Goal: Task Accomplishment & Management: Use online tool/utility

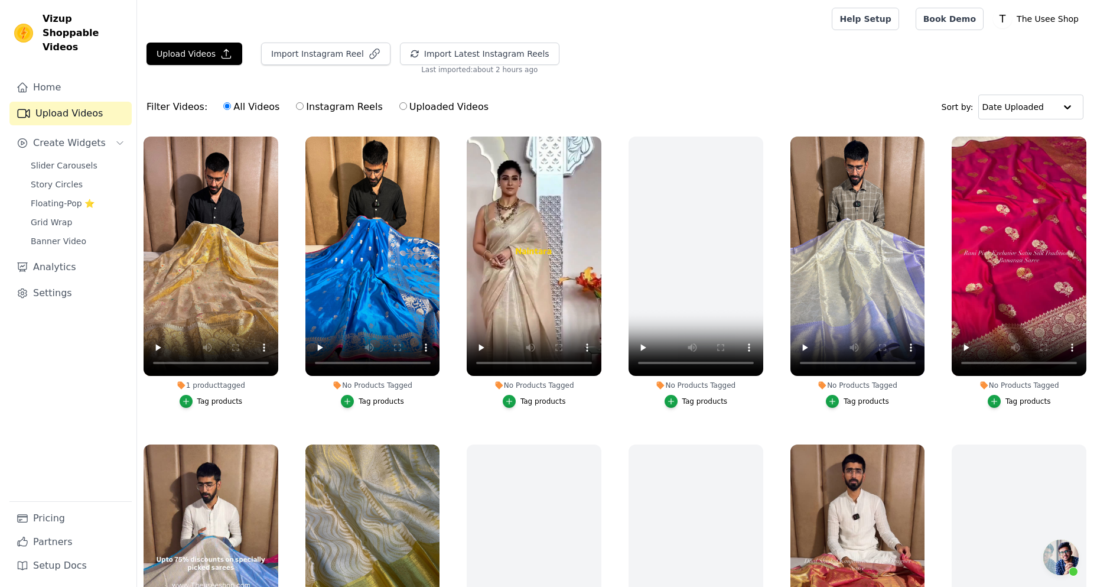
scroll to position [396, 0]
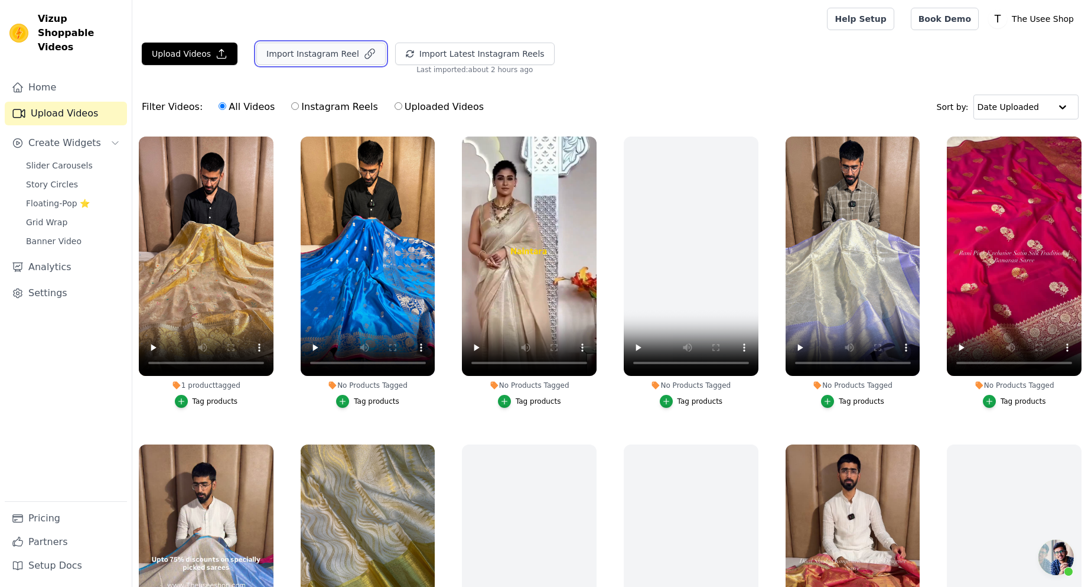
click at [313, 55] on button "Import Instagram Reel" at bounding box center [320, 54] width 129 height 22
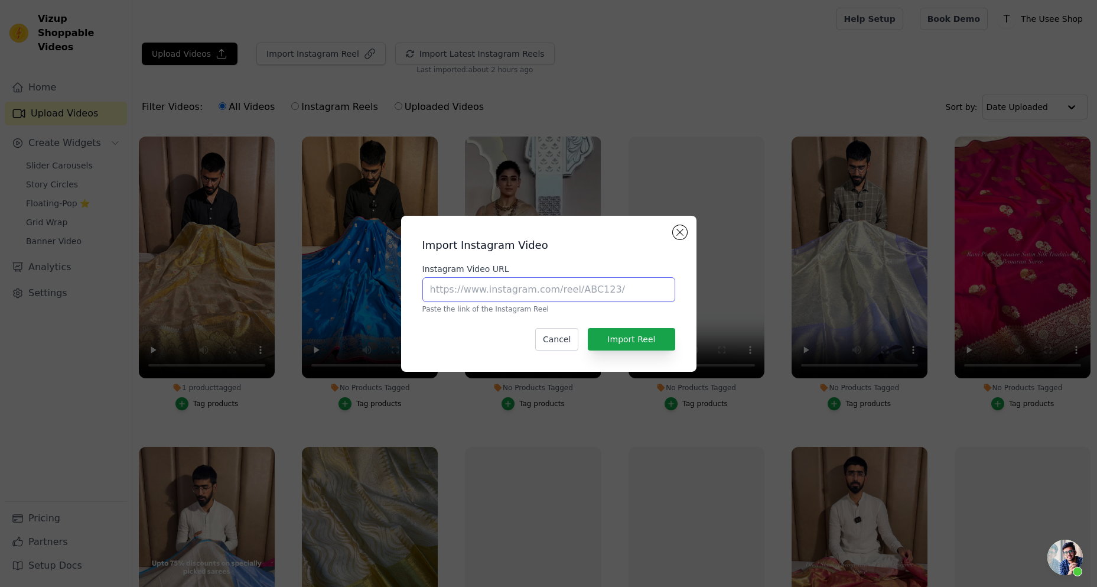
click at [555, 299] on input "Instagram Video URL" at bounding box center [548, 289] width 253 height 25
paste input "https://www.instagram.com/reel/DMcxP7cyLUm/?utm_source=ig_web_copy_link&igsh=dD…"
type input "https://www.instagram.com/reel/DMcxP7cyLUm/?utm_source=ig_web_copy_link&igsh=dD…"
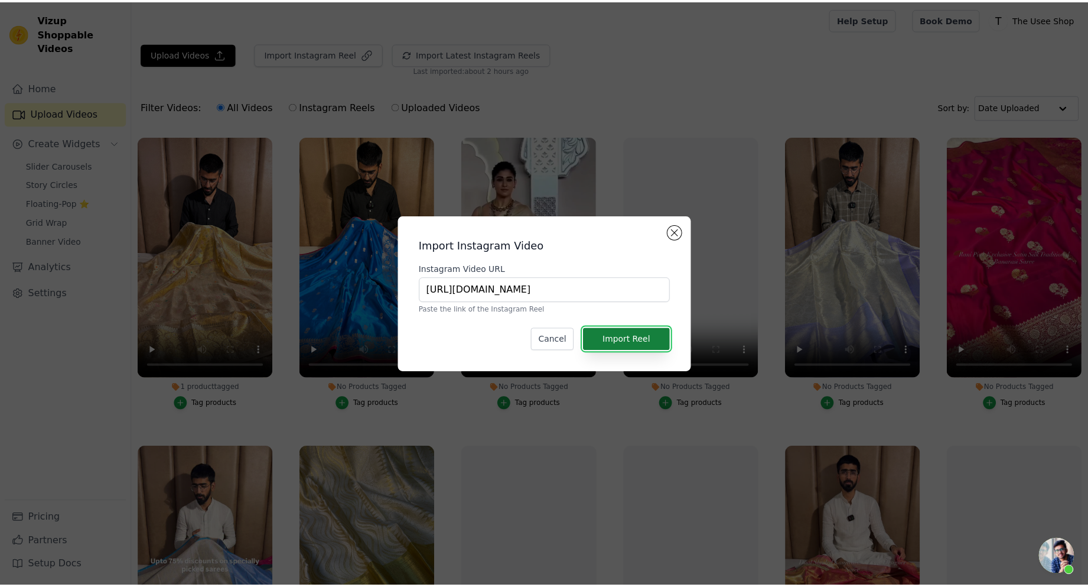
scroll to position [0, 0]
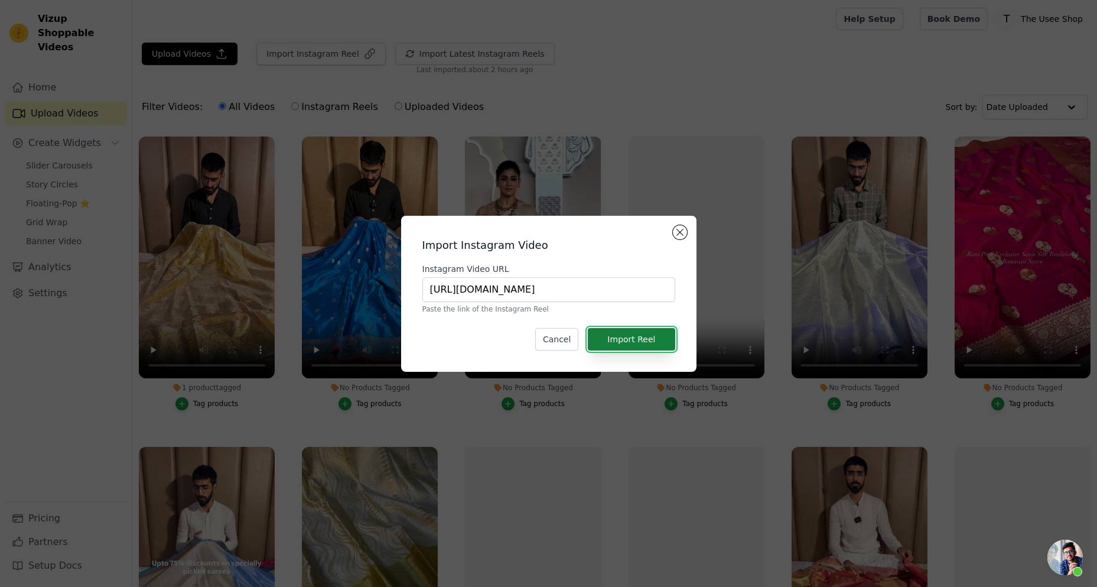
click at [632, 341] on button "Import Reel" at bounding box center [631, 339] width 87 height 22
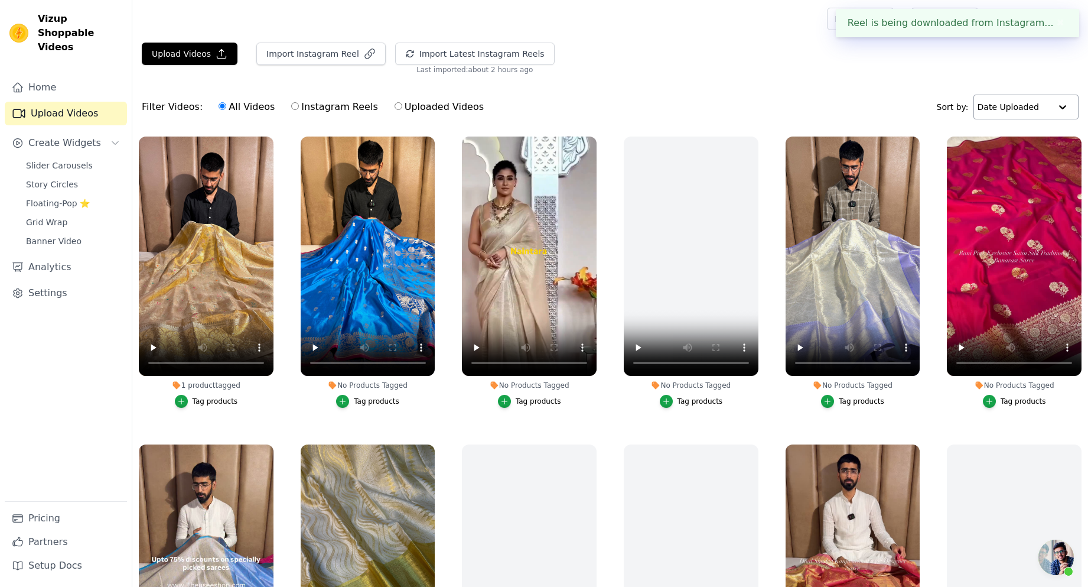
click at [1038, 108] on input "text" at bounding box center [1014, 107] width 73 height 24
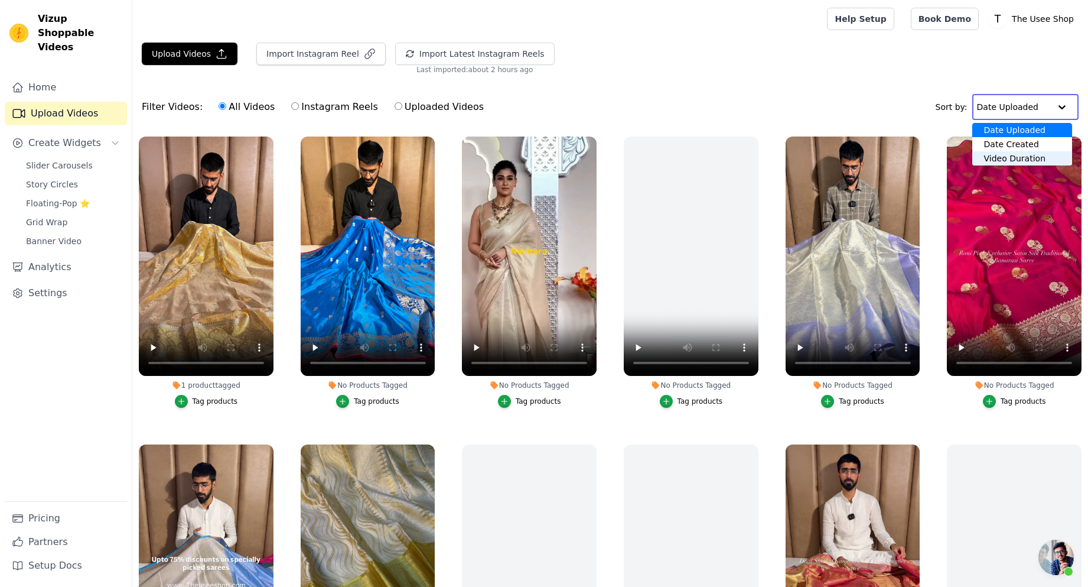
click at [1035, 150] on div "Date Created" at bounding box center [1022, 144] width 100 height 14
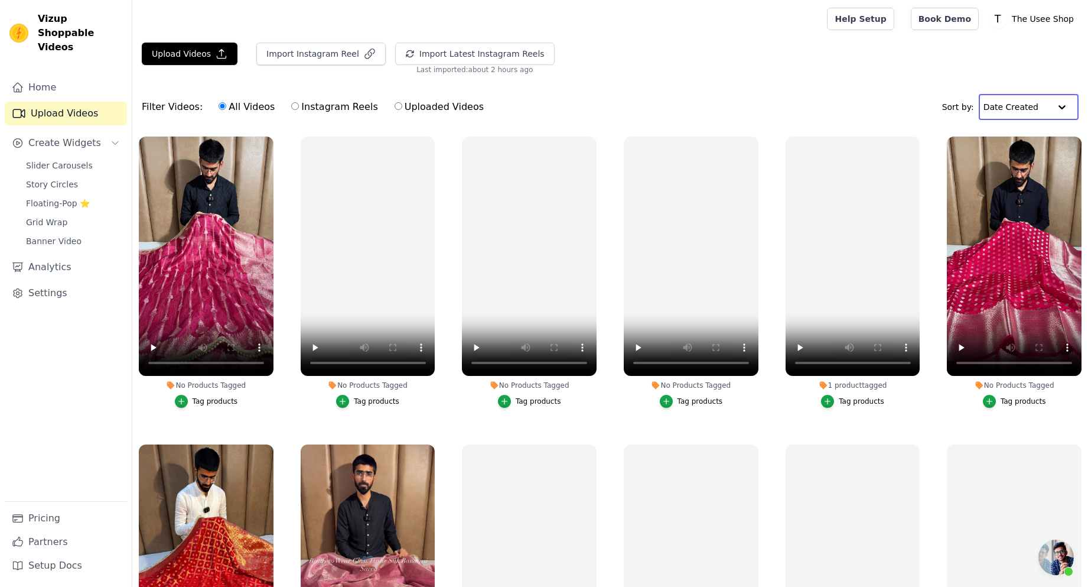
click at [1040, 113] on input "text" at bounding box center [1016, 107] width 67 height 24
click at [1027, 135] on div "Date Uploaded" at bounding box center [1025, 130] width 93 height 14
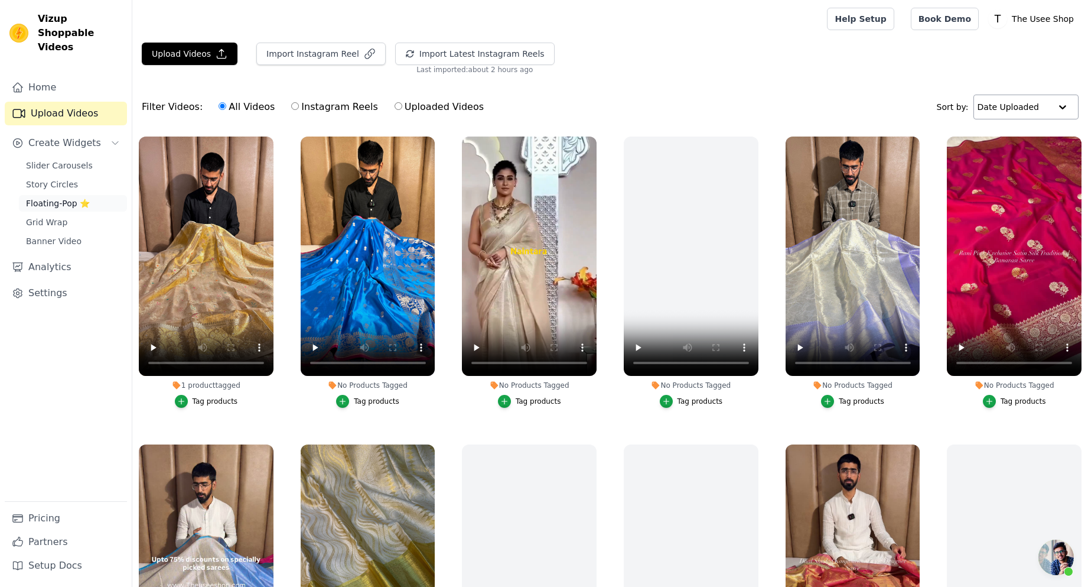
click at [80, 197] on span "Floating-Pop ⭐" at bounding box center [58, 203] width 64 height 12
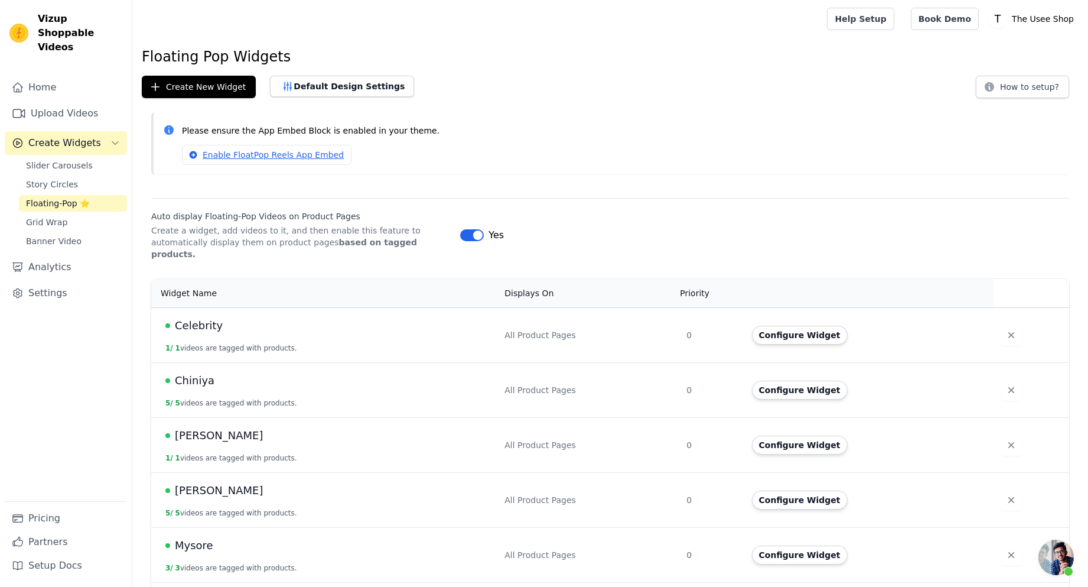
scroll to position [318, 0]
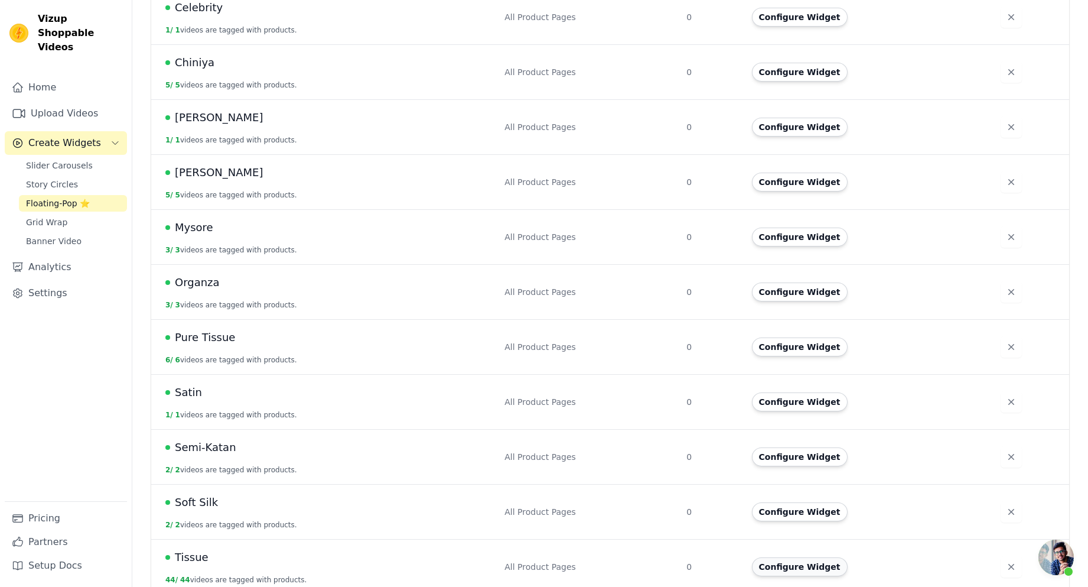
click at [817, 557] on button "Configure Widget" at bounding box center [800, 566] width 96 height 19
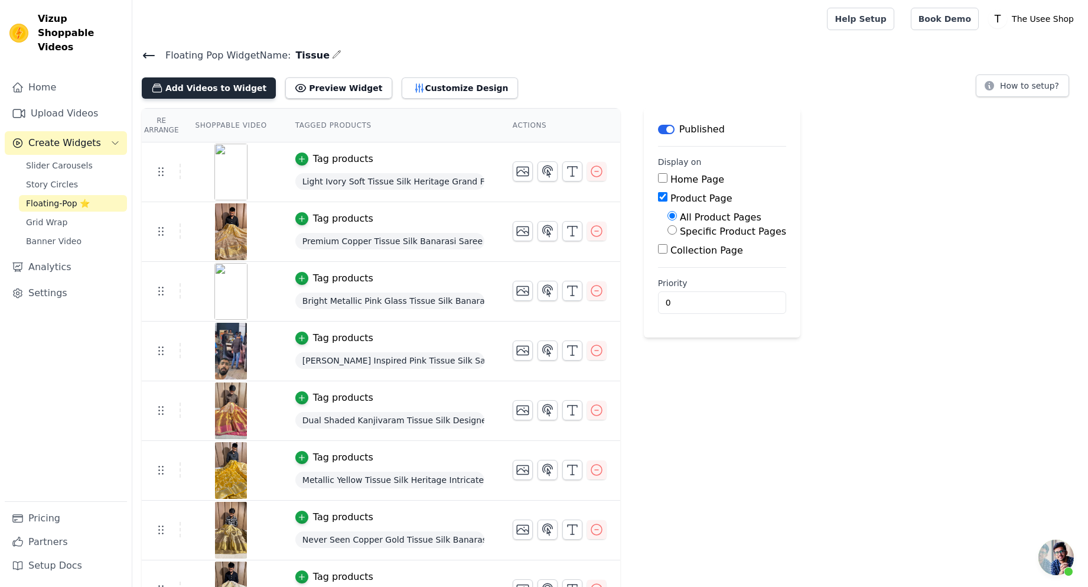
click at [177, 83] on button "Add Videos to Widget" at bounding box center [209, 87] width 134 height 21
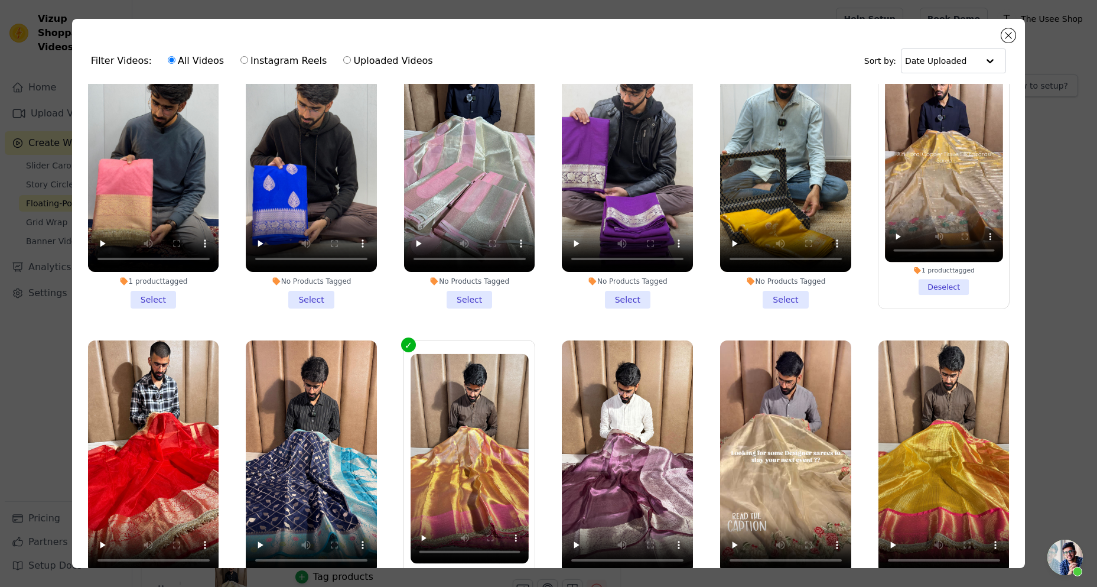
scroll to position [8484, 0]
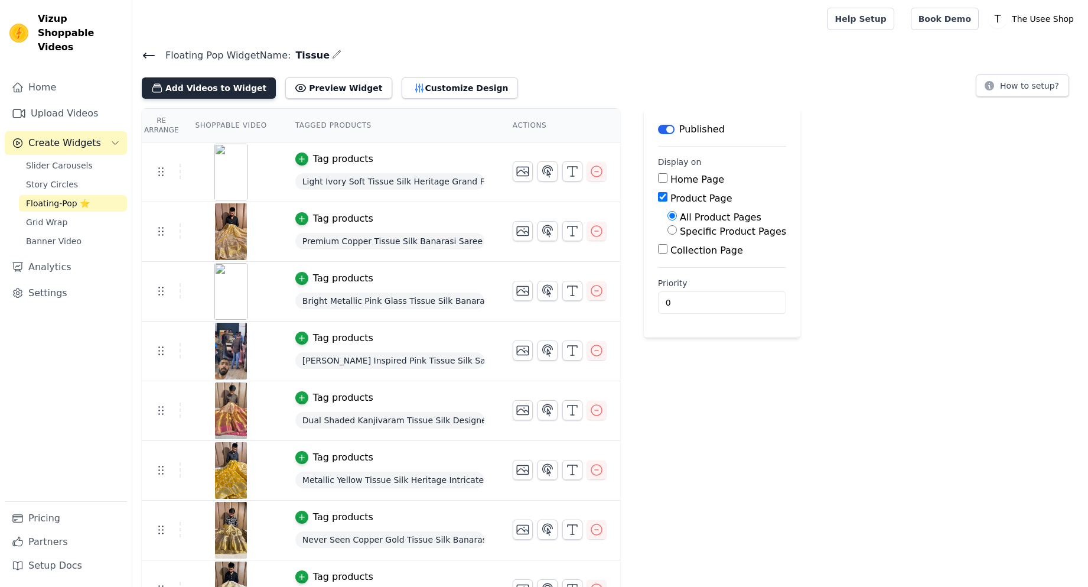
click at [235, 90] on button "Add Videos to Widget" at bounding box center [209, 87] width 134 height 21
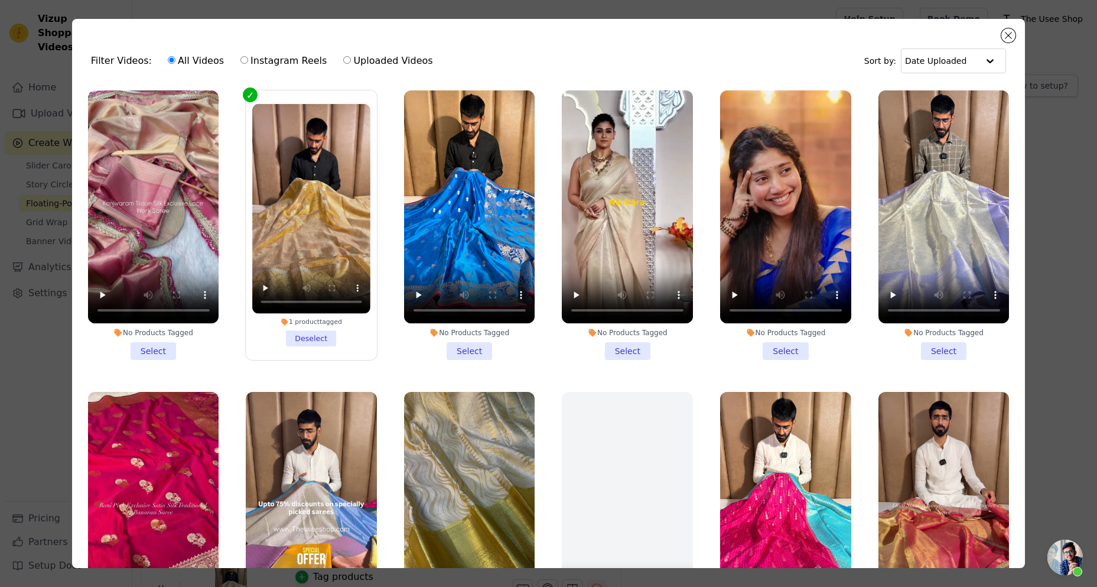
scroll to position [396, 0]
click at [166, 344] on li "No Products Tagged Select" at bounding box center [153, 224] width 131 height 269
click at [0, 0] on input "No Products Tagged Select" at bounding box center [0, 0] width 0 height 0
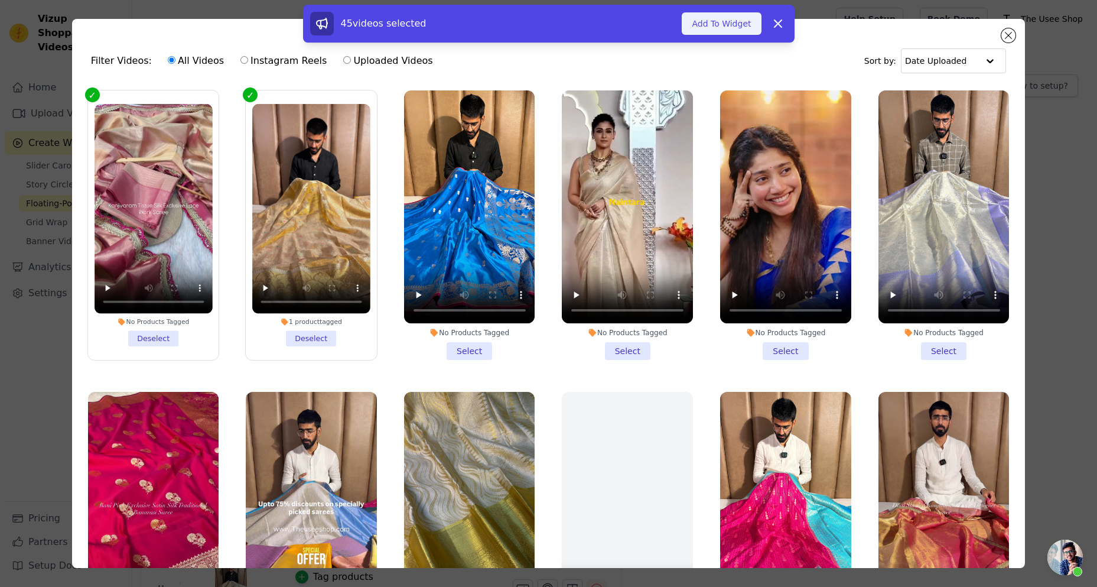
click at [724, 30] on button "Add To Widget" at bounding box center [721, 23] width 79 height 22
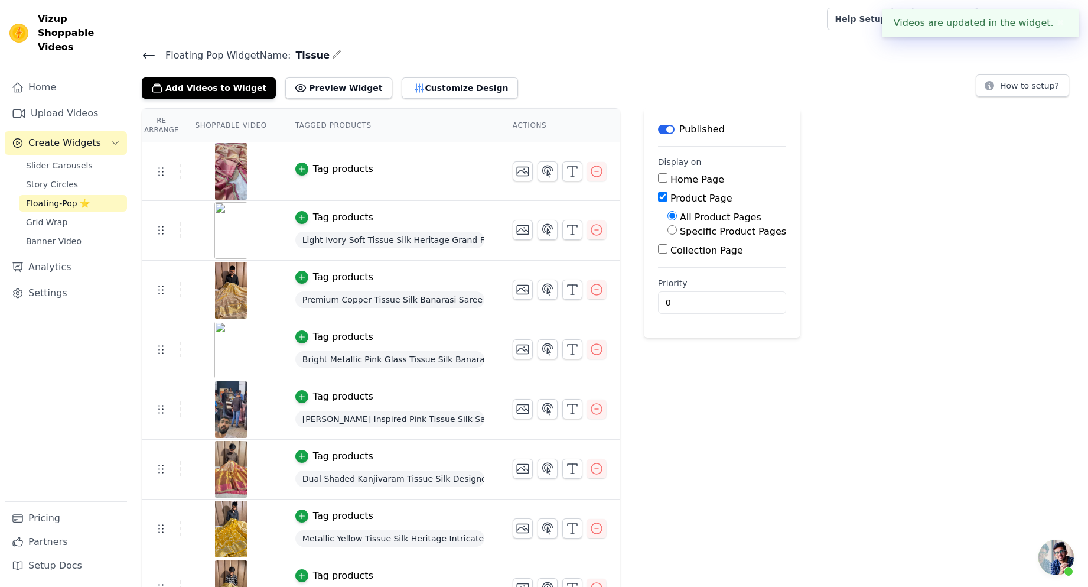
click at [313, 165] on div "Tag products" at bounding box center [343, 169] width 60 height 14
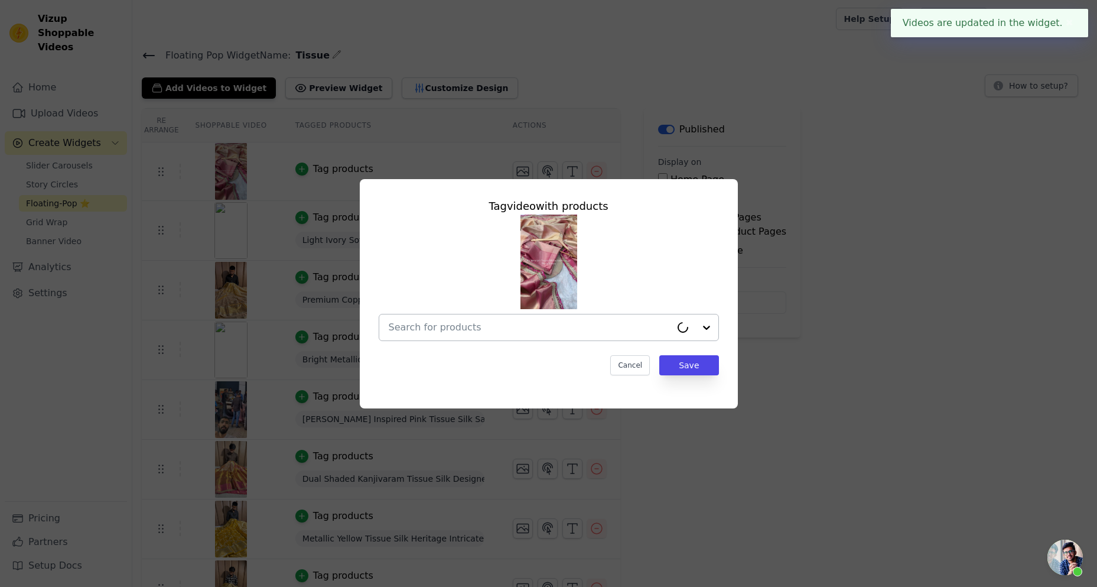
click at [493, 324] on input "text" at bounding box center [530, 327] width 282 height 14
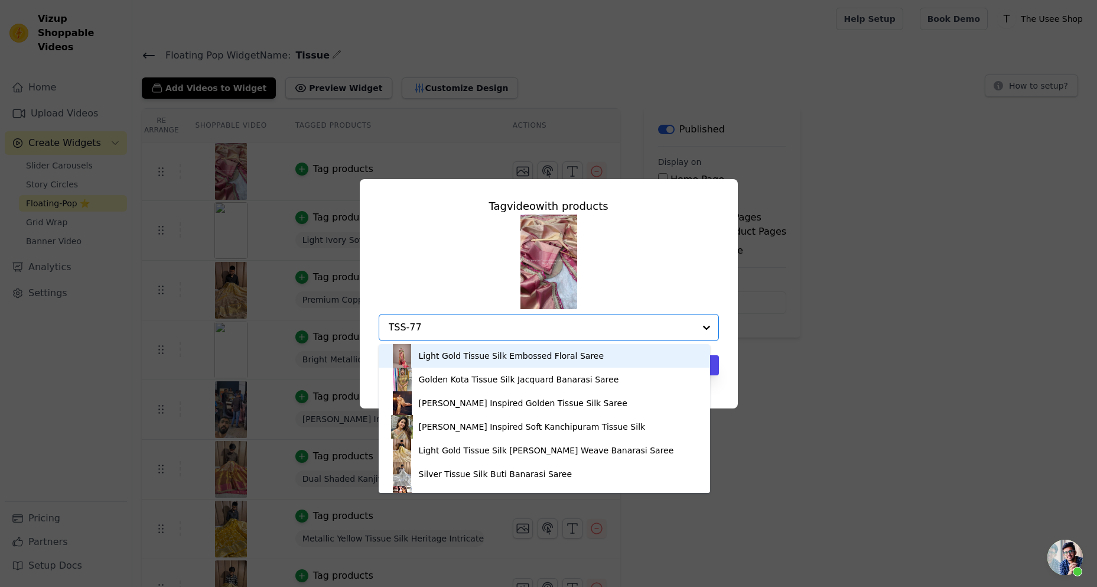
type input "TSS-777"
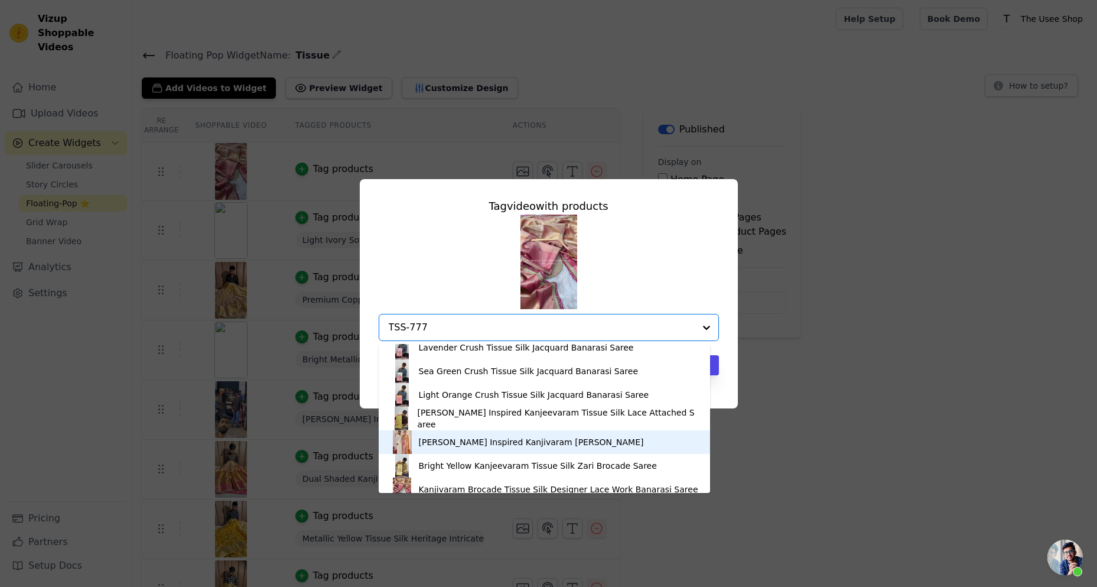
scroll to position [44, 0]
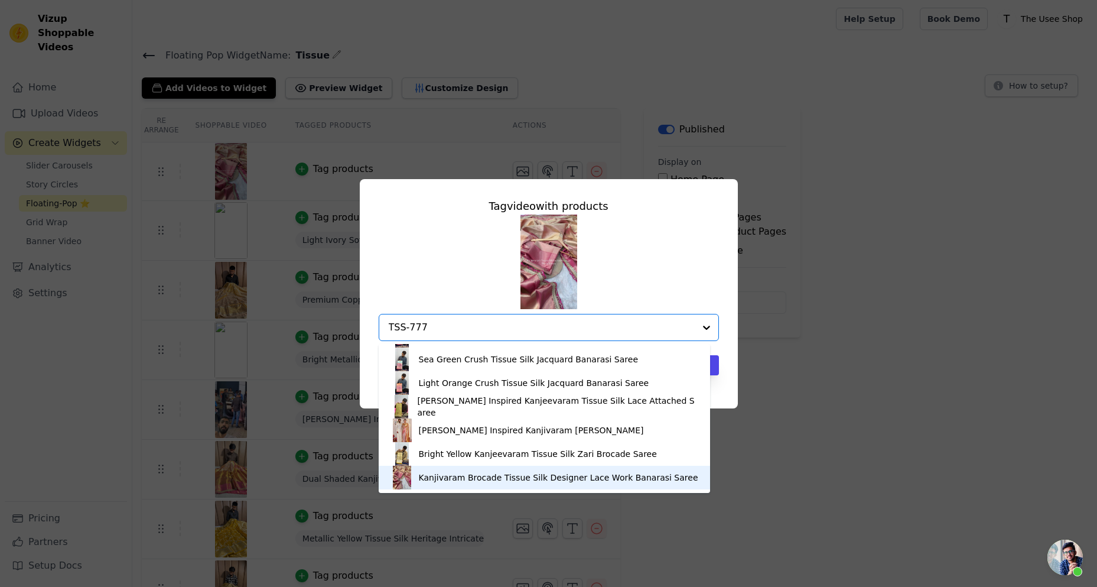
click at [480, 484] on div "Kanjivaram Brocade Tissue Silk Designer Lace Work Banarasi Saree" at bounding box center [544, 477] width 308 height 24
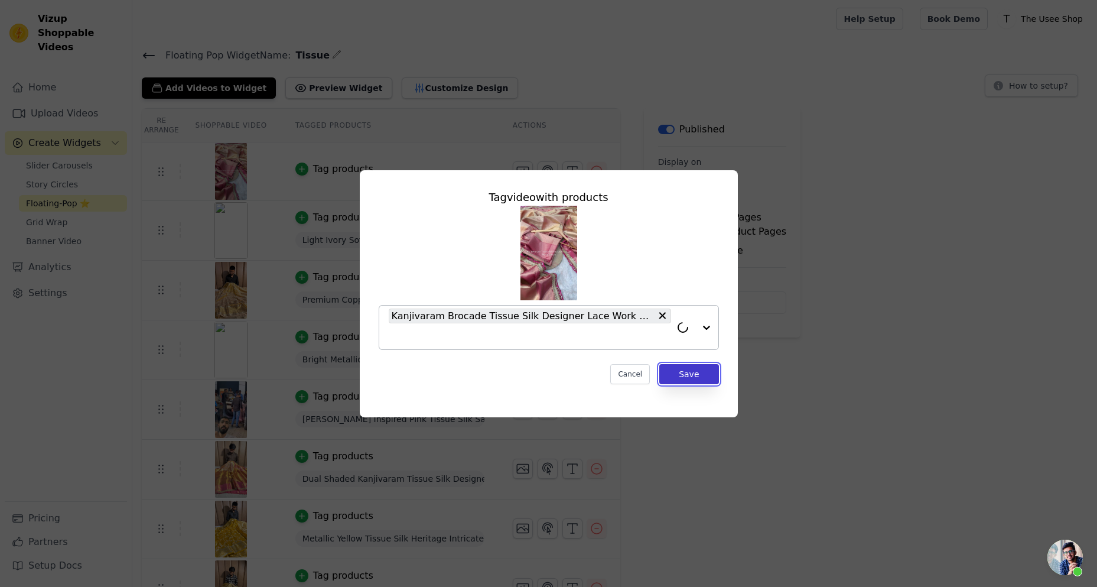
click at [709, 373] on button "Save" at bounding box center [688, 374] width 59 height 20
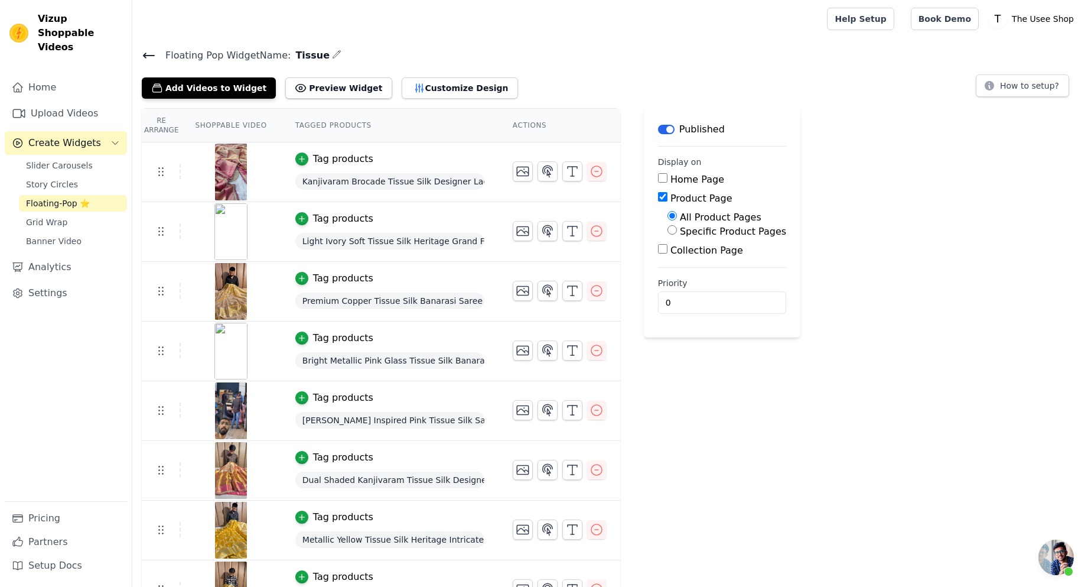
click at [148, 54] on icon at bounding box center [149, 55] width 11 height 5
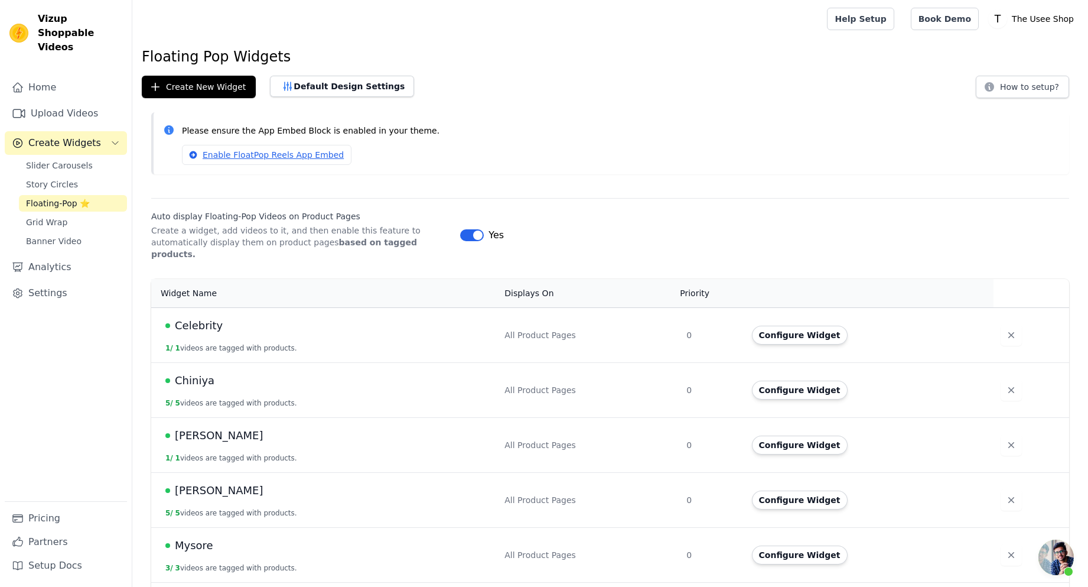
click at [804, 389] on td "Configure Widget" at bounding box center [869, 389] width 249 height 55
click at [773, 383] on button "Configure Widget" at bounding box center [800, 389] width 96 height 19
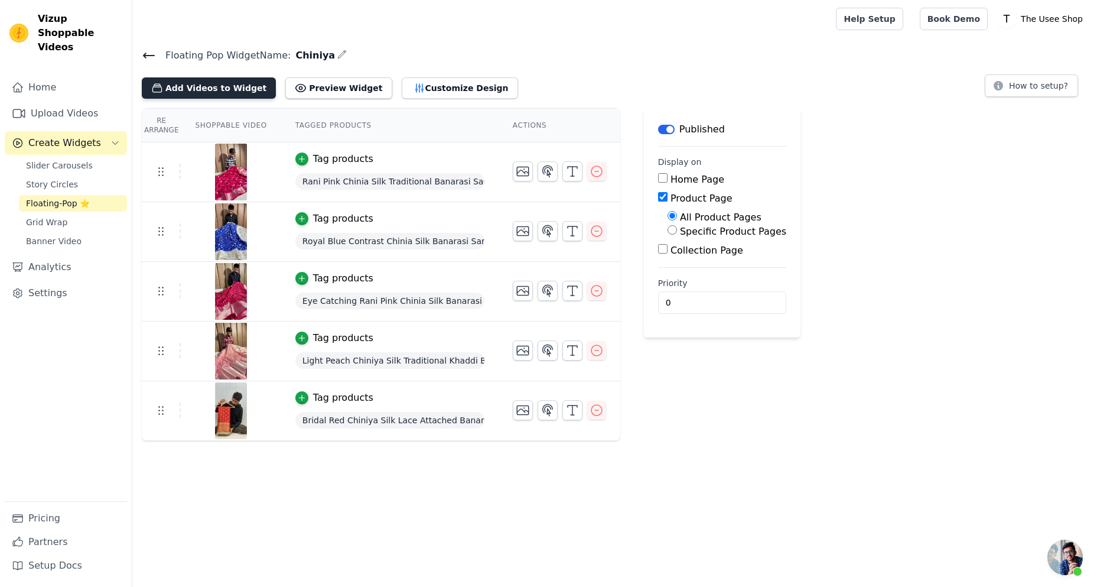
click at [201, 86] on button "Add Videos to Widget" at bounding box center [209, 87] width 134 height 21
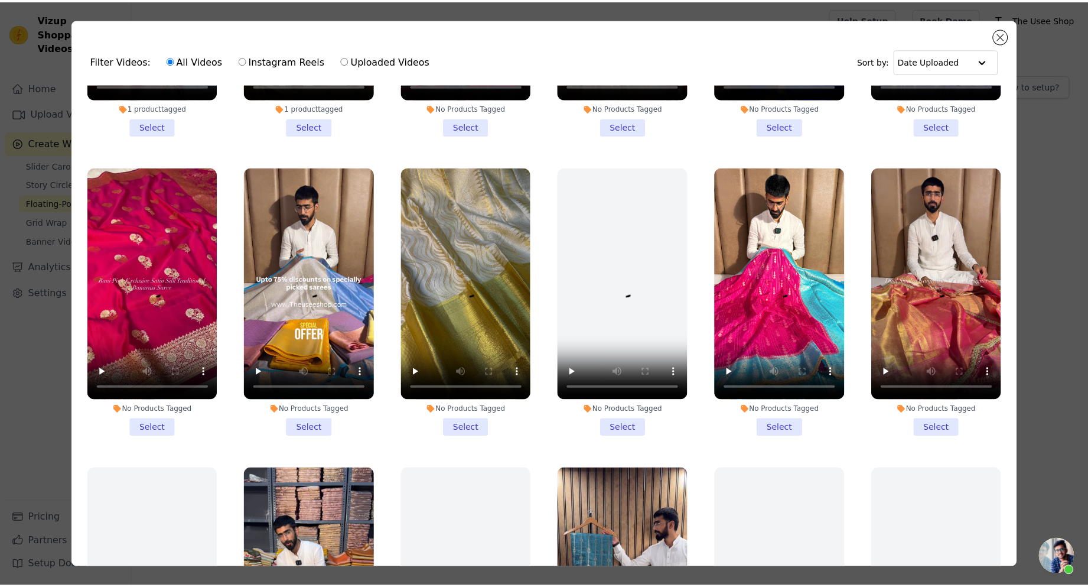
scroll to position [354, 0]
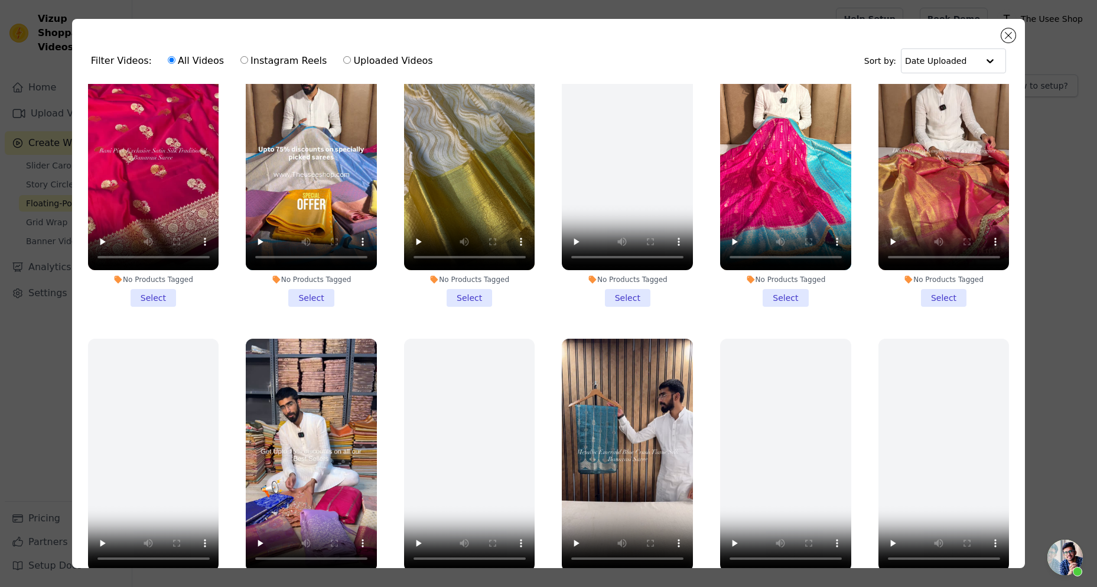
click at [775, 294] on li "No Products Tagged Select" at bounding box center [785, 171] width 131 height 269
click at [0, 0] on input "No Products Tagged Select" at bounding box center [0, 0] width 0 height 0
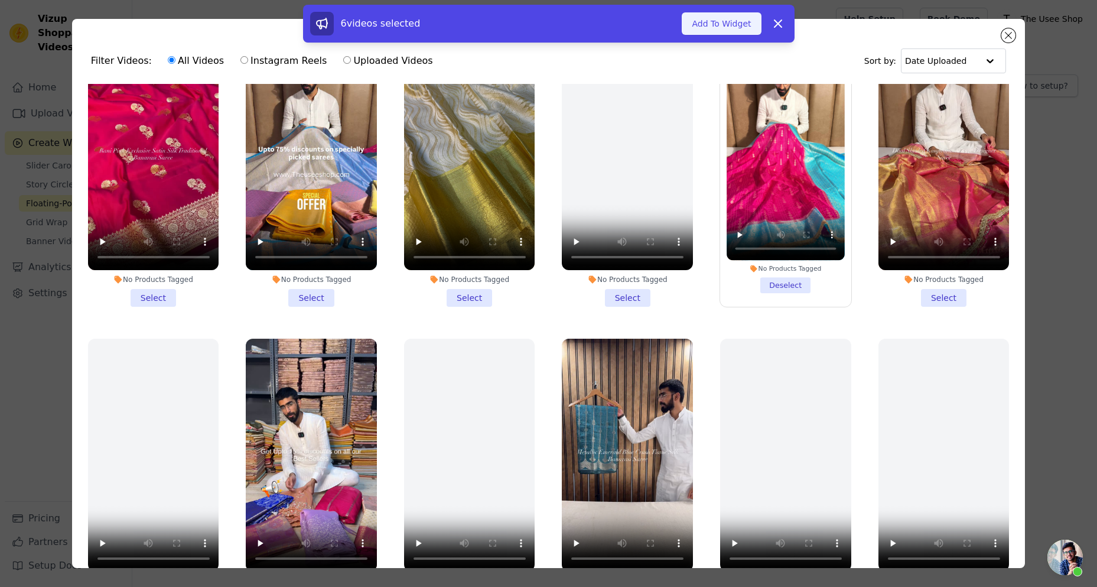
click at [692, 24] on button "Add To Widget" at bounding box center [721, 23] width 79 height 22
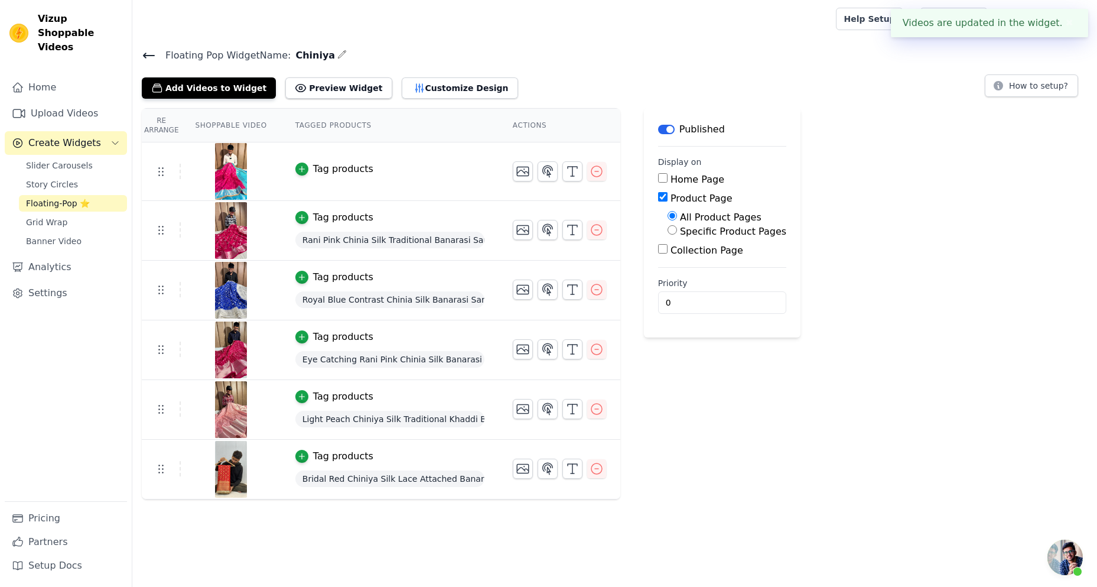
click at [322, 167] on div "Tag products" at bounding box center [343, 169] width 60 height 14
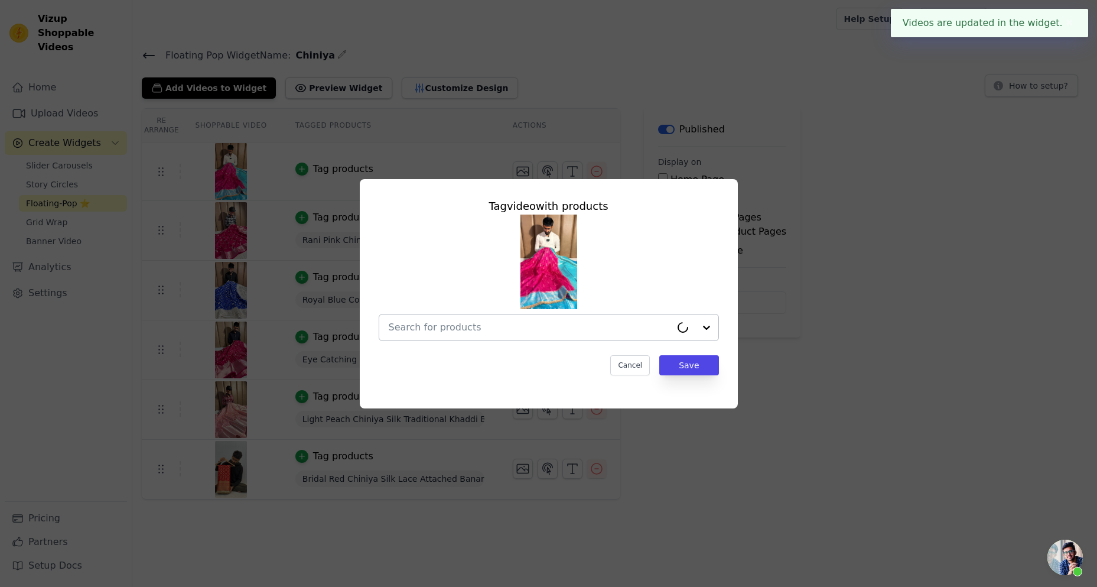
click at [545, 334] on div at bounding box center [530, 327] width 282 height 26
paste input "CHNI-164"
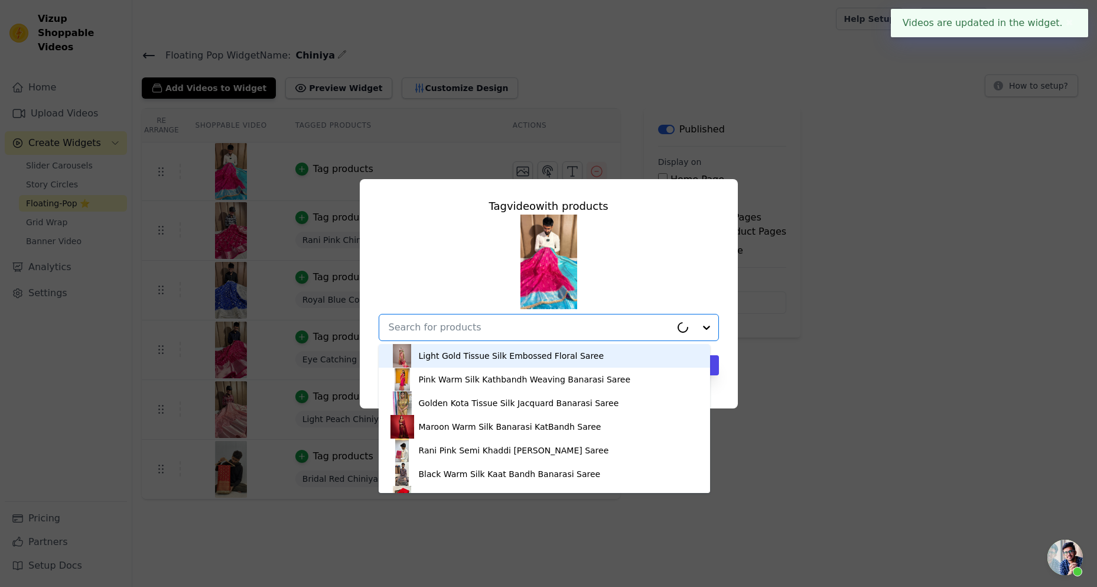
type input "CHNI-164"
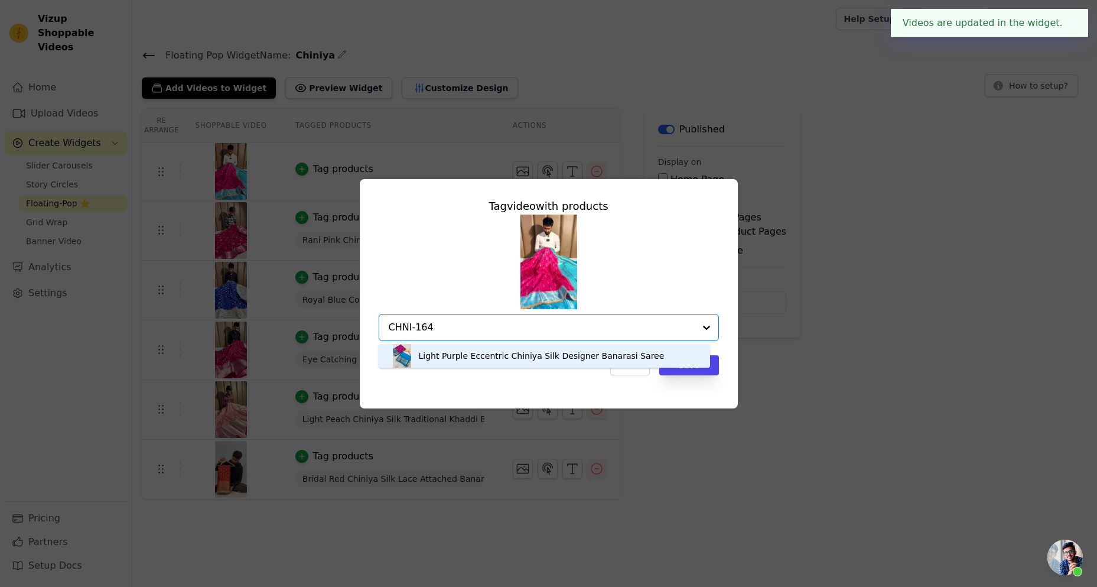
click at [497, 352] on div "Light Purple Eccentric Chiniya Silk Designer Banarasi Saree" at bounding box center [542, 356] width 246 height 12
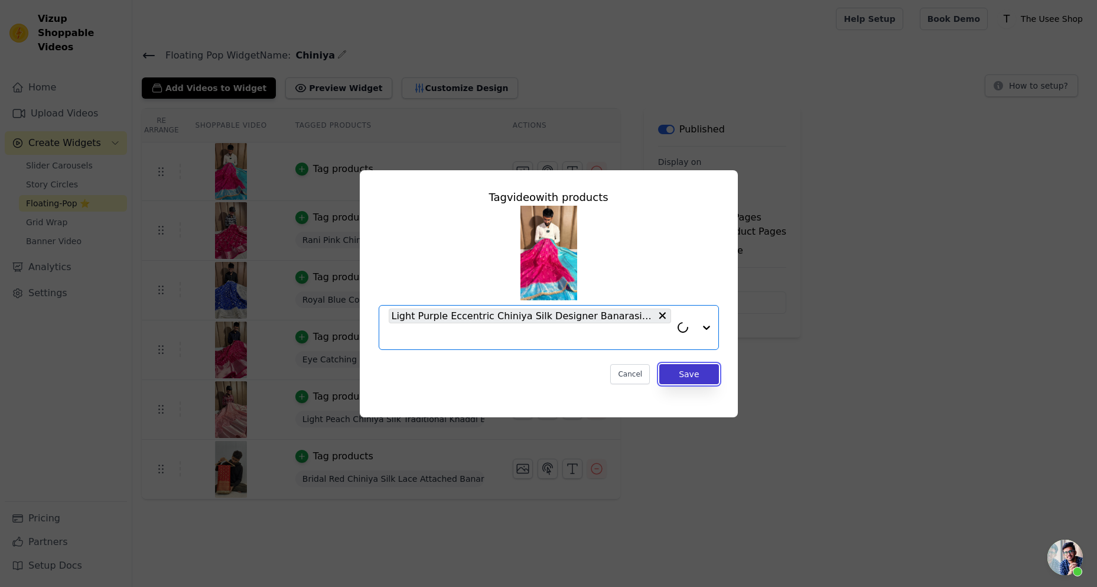
click at [688, 368] on button "Save" at bounding box center [688, 374] width 59 height 20
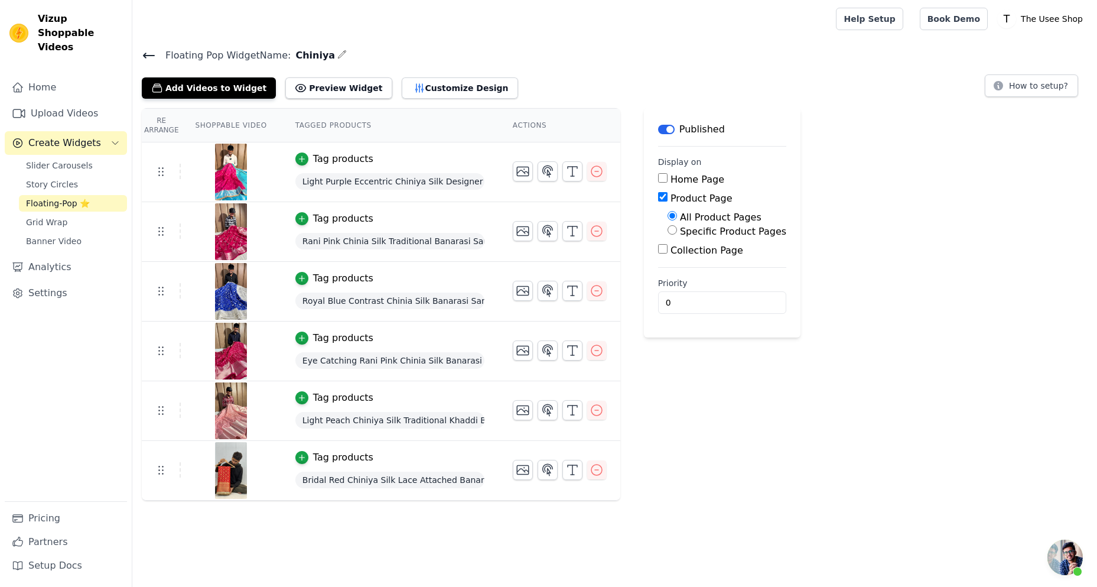
click at [149, 51] on icon at bounding box center [149, 55] width 14 height 14
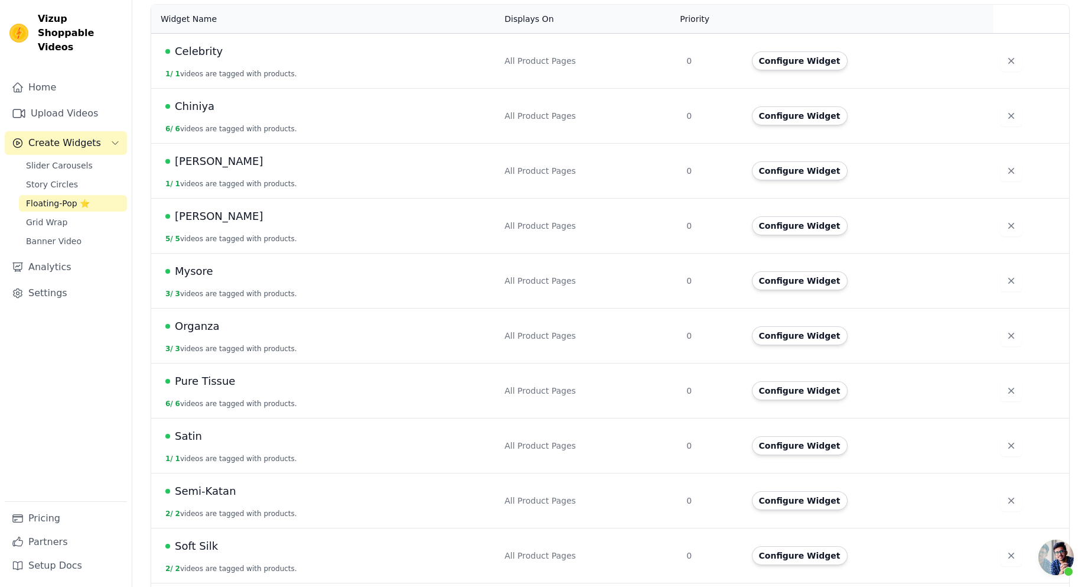
scroll to position [318, 0]
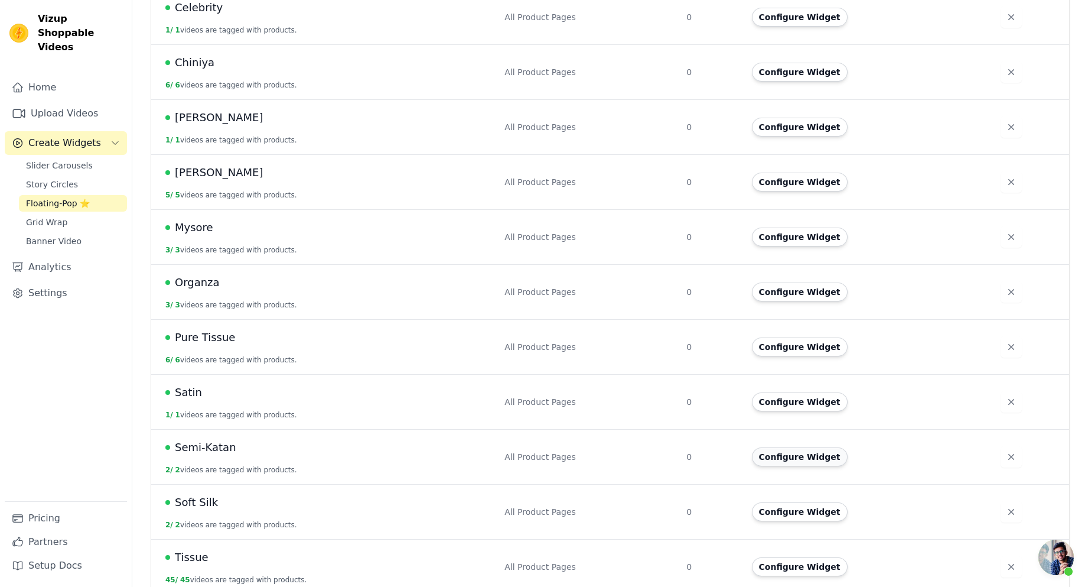
click at [782, 447] on button "Configure Widget" at bounding box center [800, 456] width 96 height 19
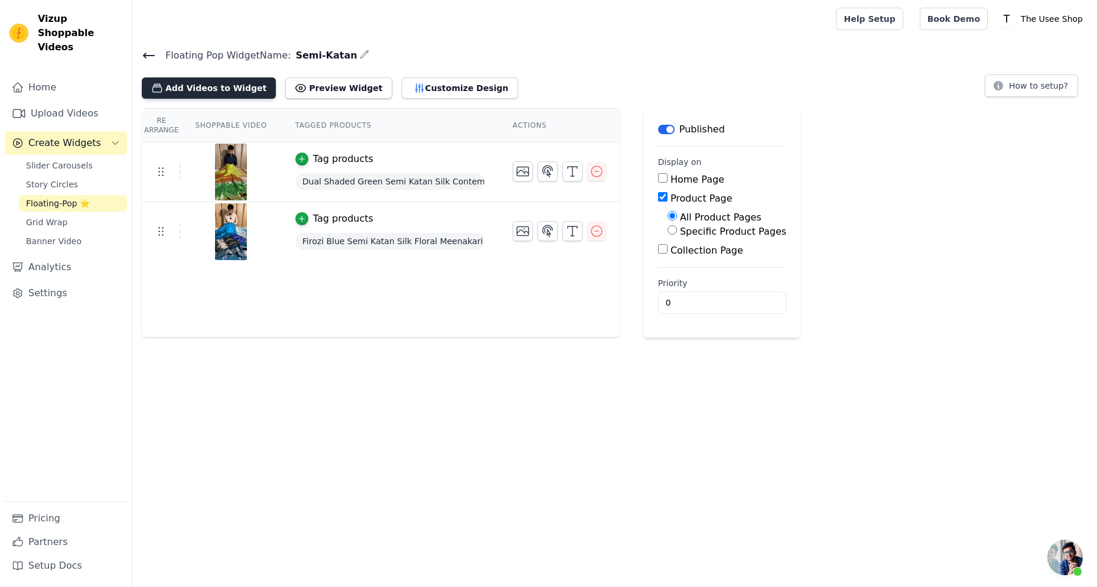
click at [222, 85] on button "Add Videos to Widget" at bounding box center [209, 87] width 134 height 21
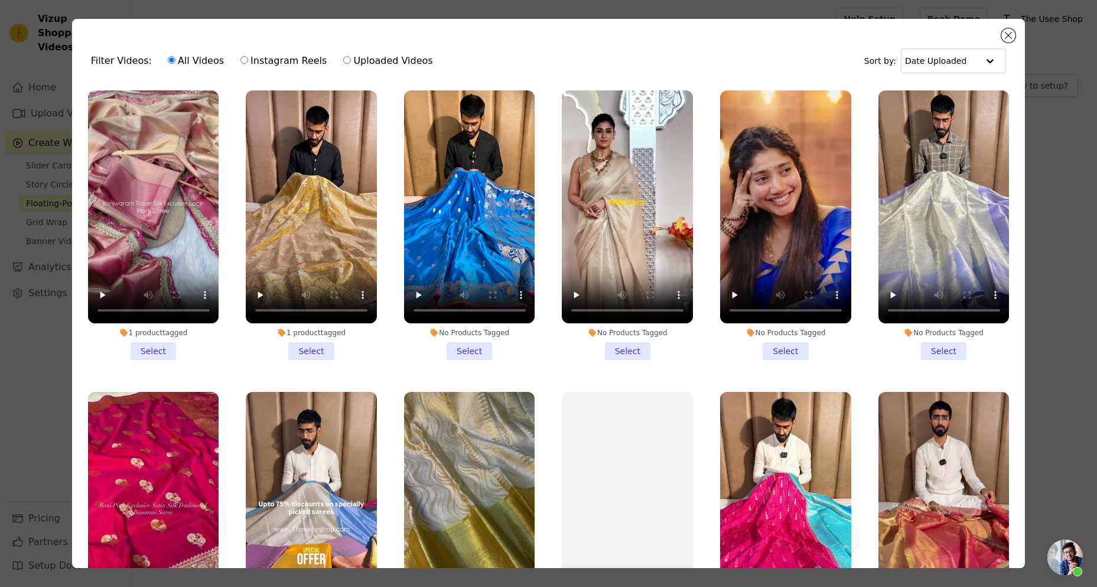
click at [779, 347] on li "No Products Tagged Select" at bounding box center [785, 224] width 131 height 269
click at [0, 0] on input "No Products Tagged Select" at bounding box center [0, 0] width 0 height 0
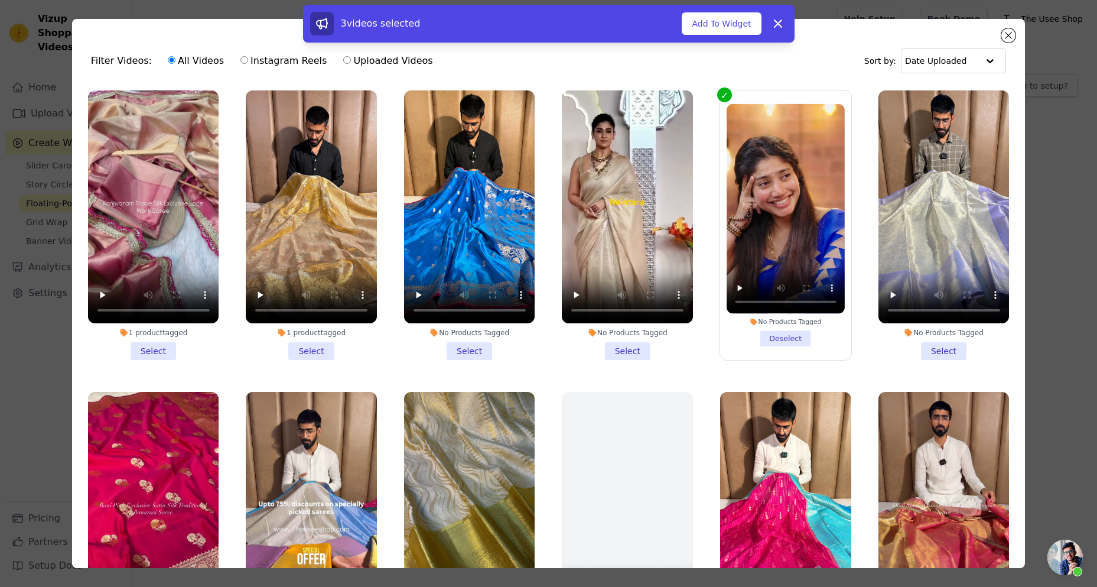
click at [734, 12] on div "3 videos selected Add To Widget Dismiss" at bounding box center [548, 24] width 477 height 24
click at [734, 19] on button "Add To Widget" at bounding box center [721, 23] width 79 height 22
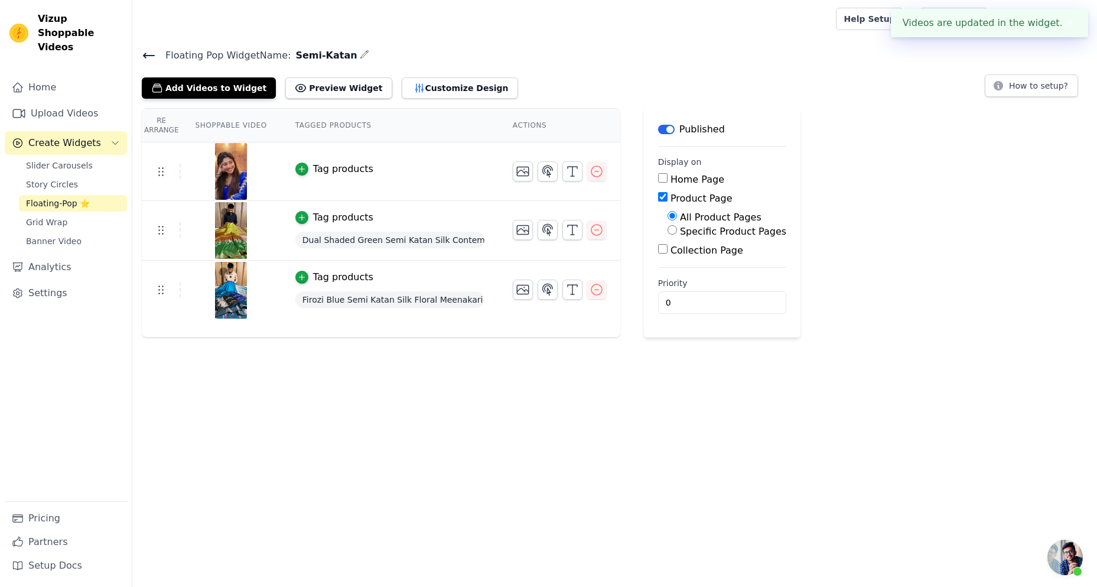
click at [316, 165] on div "Tag products" at bounding box center [343, 169] width 60 height 14
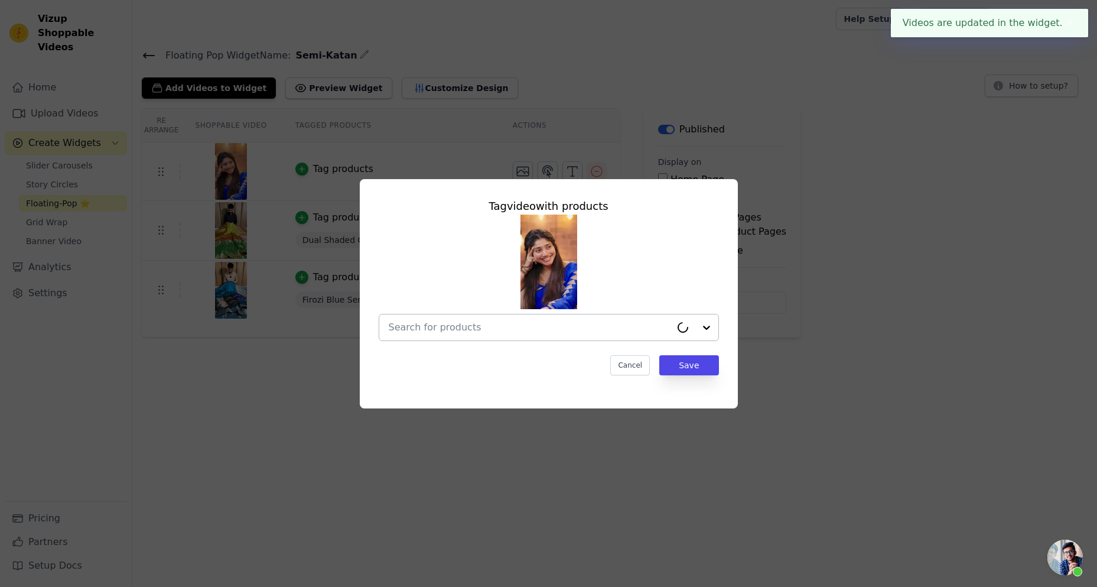
click at [522, 317] on div at bounding box center [530, 327] width 282 height 26
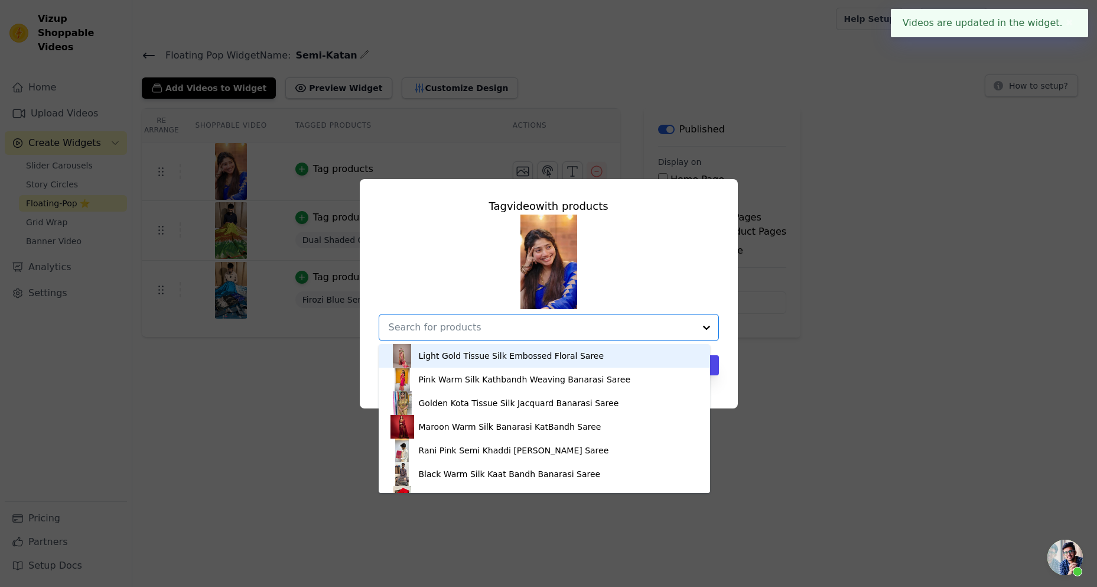
paste input "SKU: STN-84"
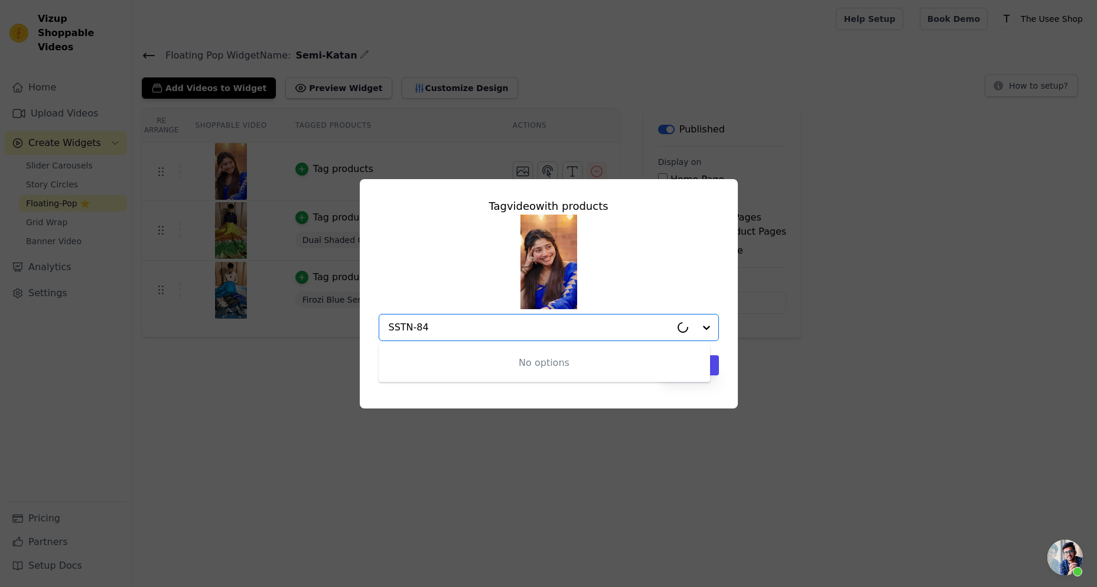
type input "STN-84"
click at [484, 358] on div "[PERSON_NAME] Mam Inspired Katan Silk Saree" at bounding box center [517, 356] width 197 height 12
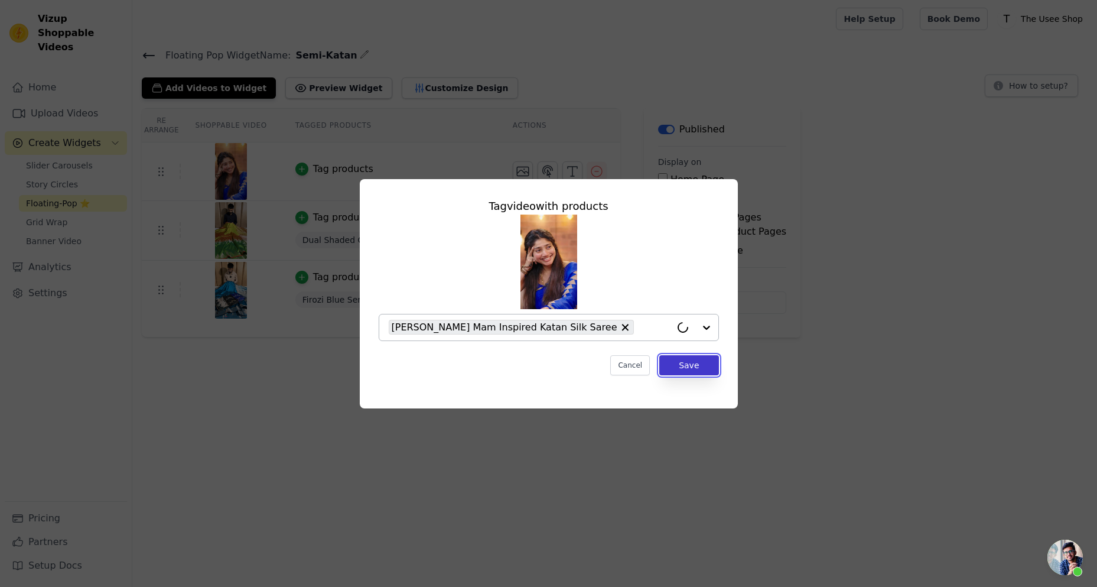
click at [689, 364] on button "Save" at bounding box center [688, 365] width 59 height 20
